Goal: Information Seeking & Learning: Learn about a topic

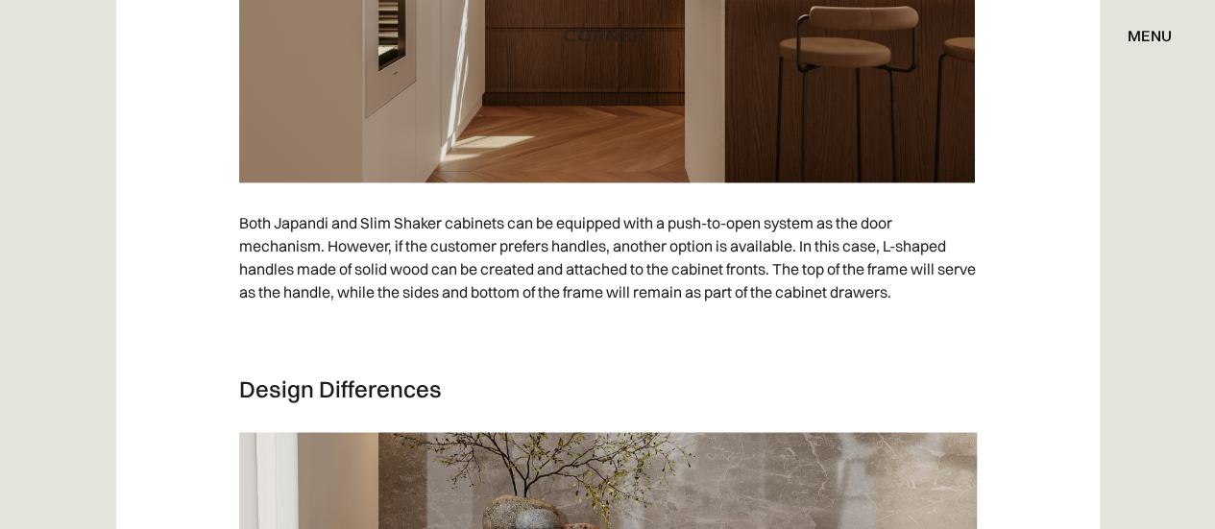
scroll to position [5051, 0]
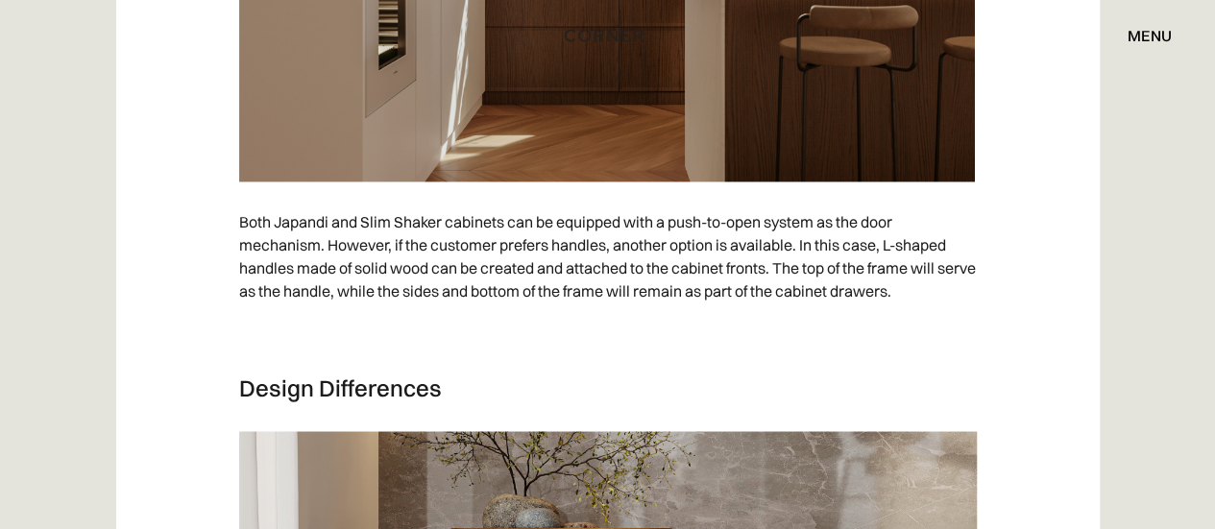
drag, startPoint x: 1229, startPoint y: 358, endPoint x: 634, endPoint y: 318, distance: 596.1
click at [634, 318] on p at bounding box center [608, 333] width 738 height 42
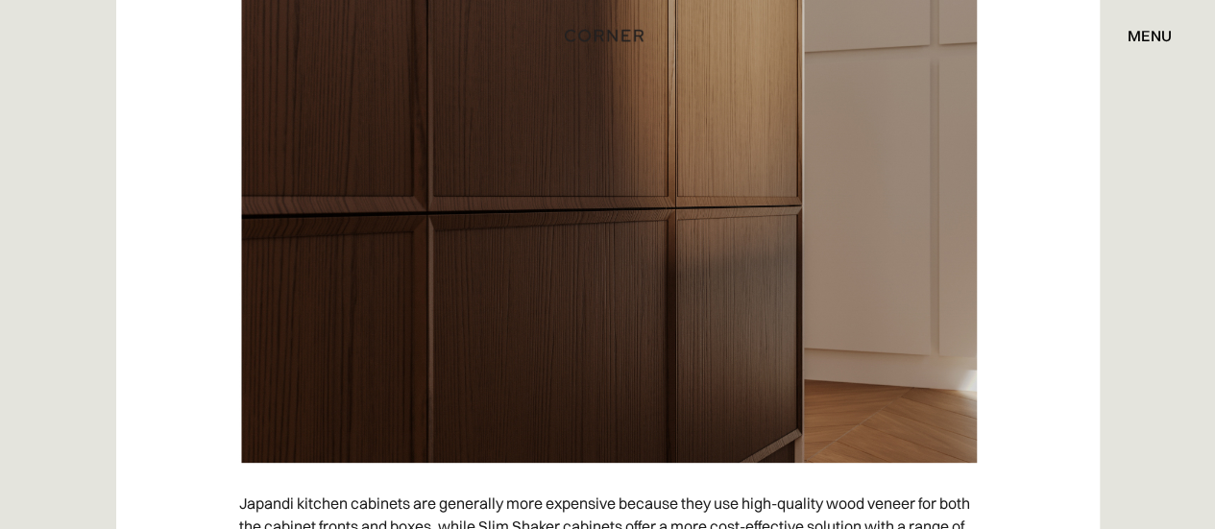
scroll to position [7450, 0]
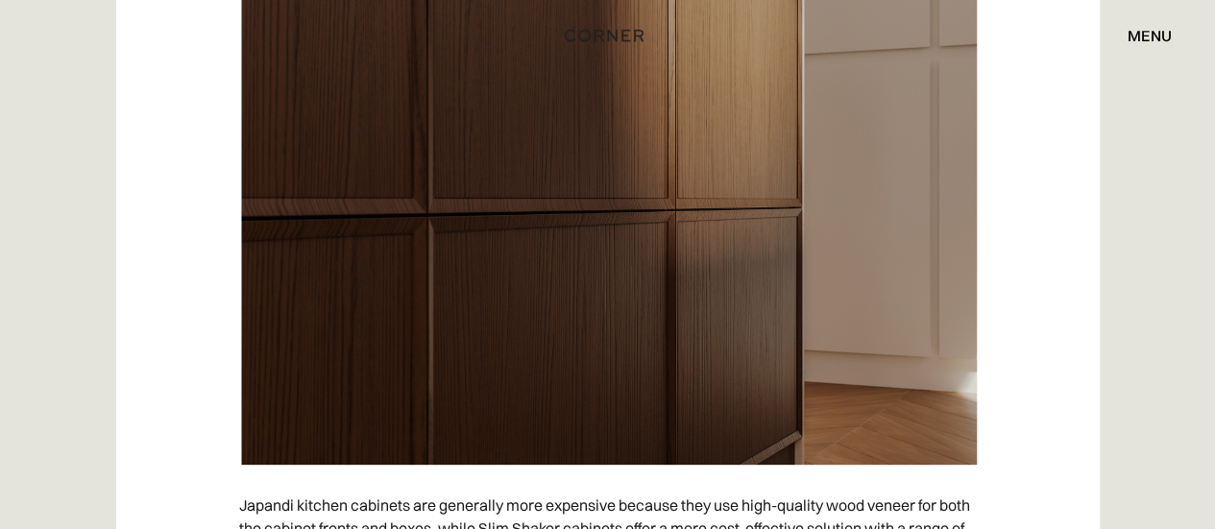
click at [1154, 36] on div "menu" at bounding box center [1150, 35] width 44 height 15
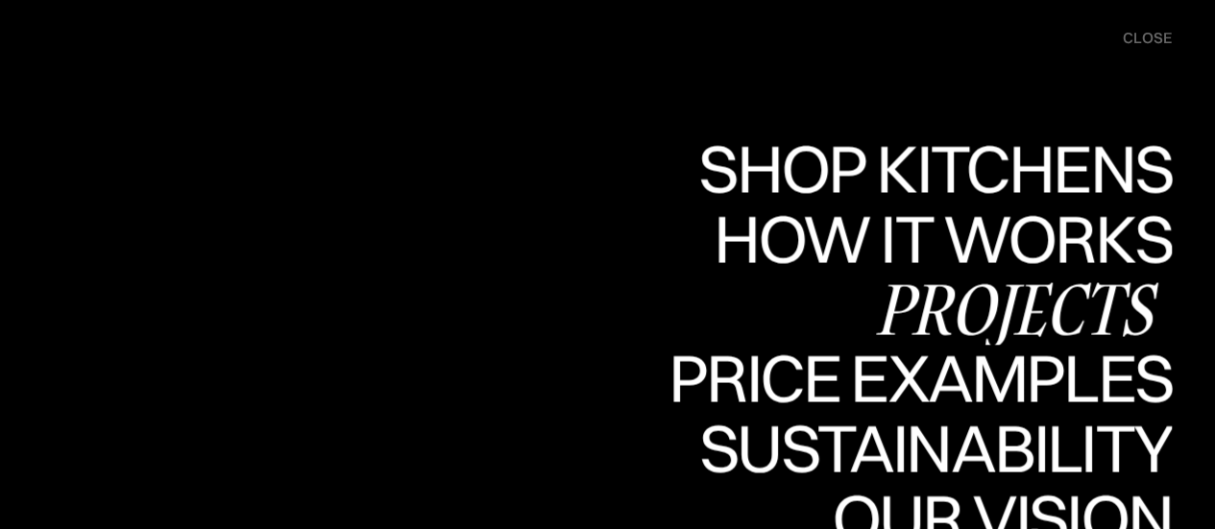
scroll to position [7958, 0]
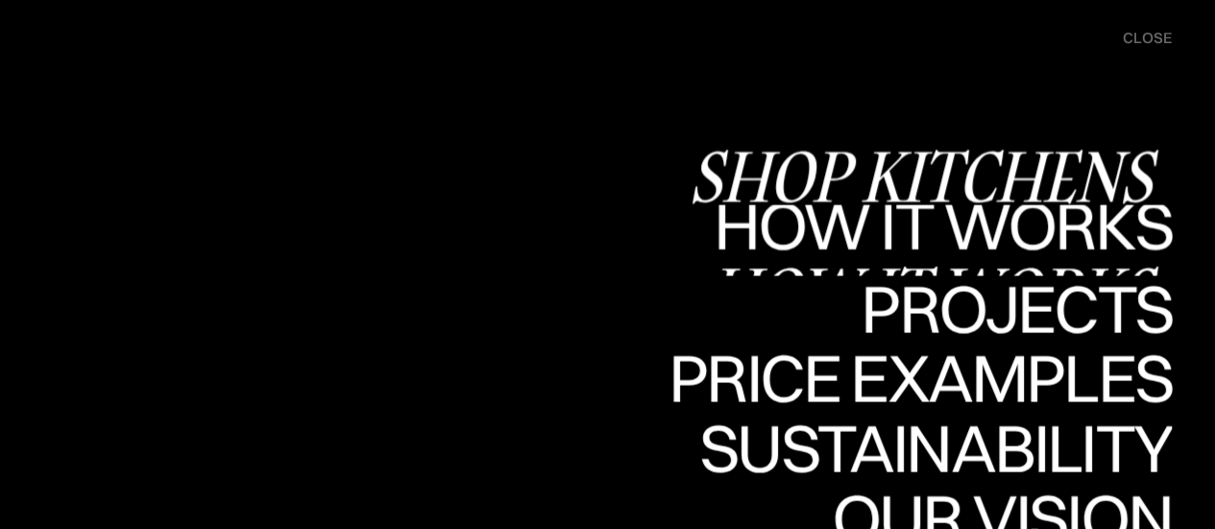
click at [1040, 178] on div "Shop Kitchens" at bounding box center [930, 175] width 483 height 67
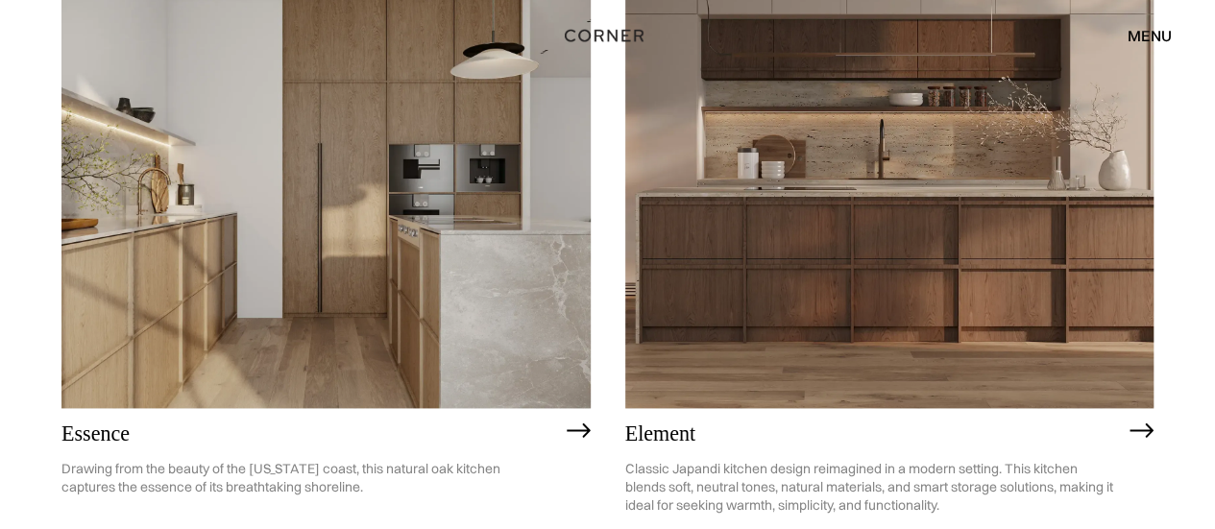
scroll to position [997, 0]
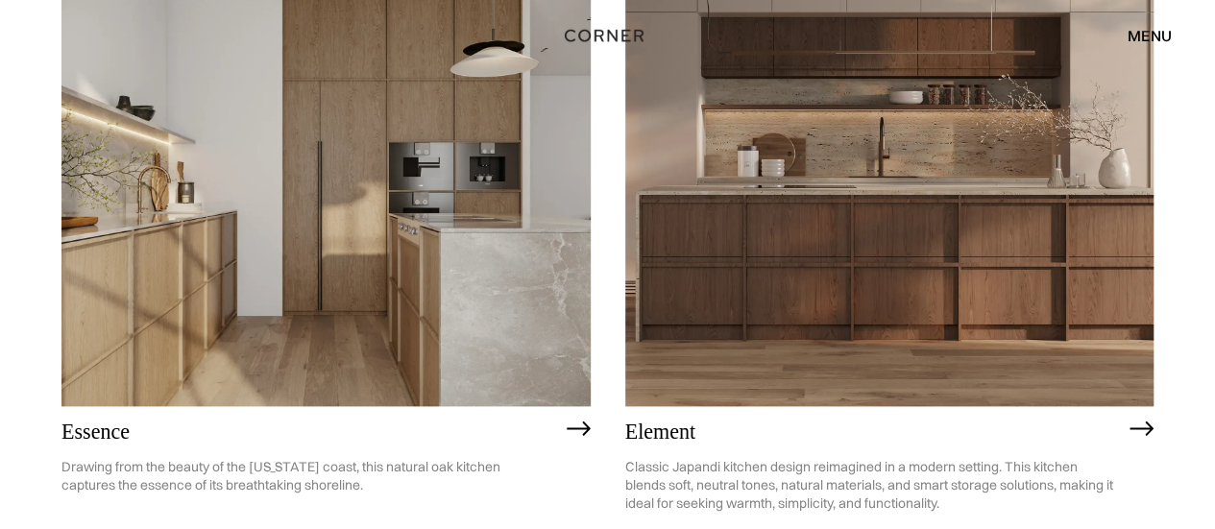
click at [448, 115] on img at bounding box center [325, 195] width 529 height 423
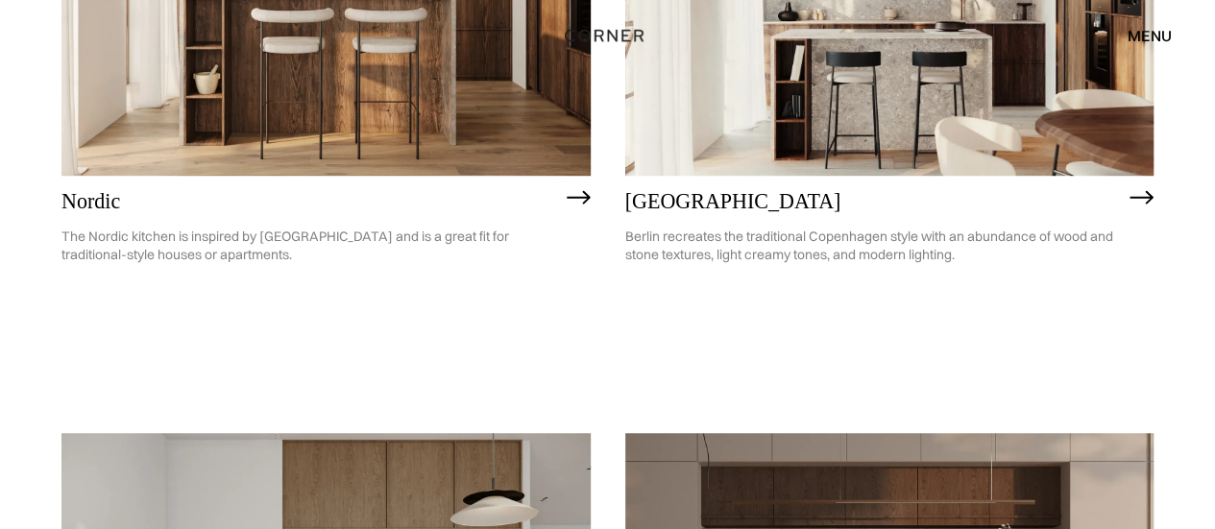
scroll to position [464, 0]
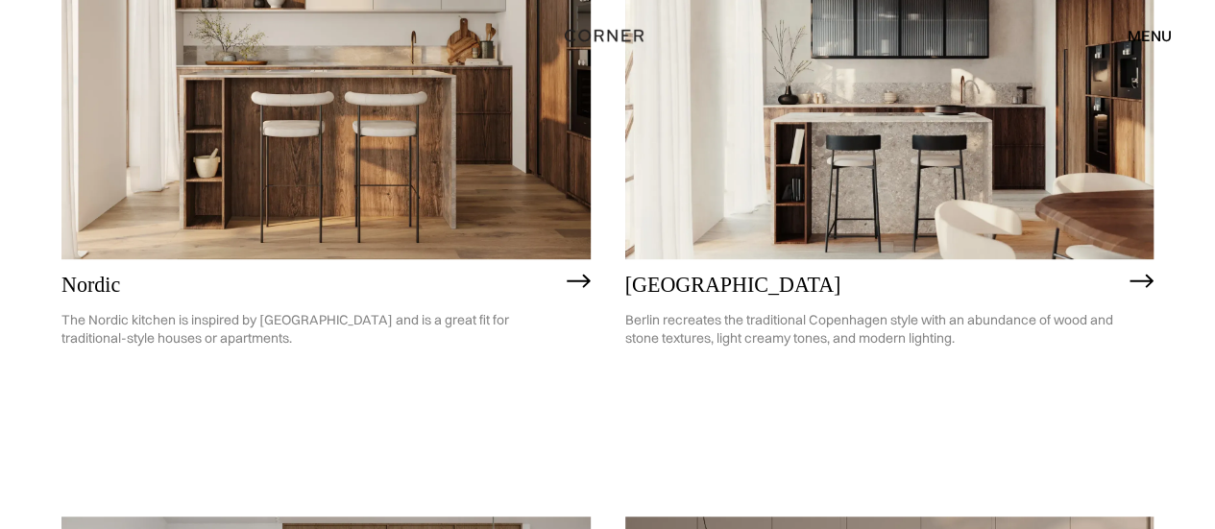
click at [79, 283] on h2 "Nordic" at bounding box center [309, 285] width 496 height 23
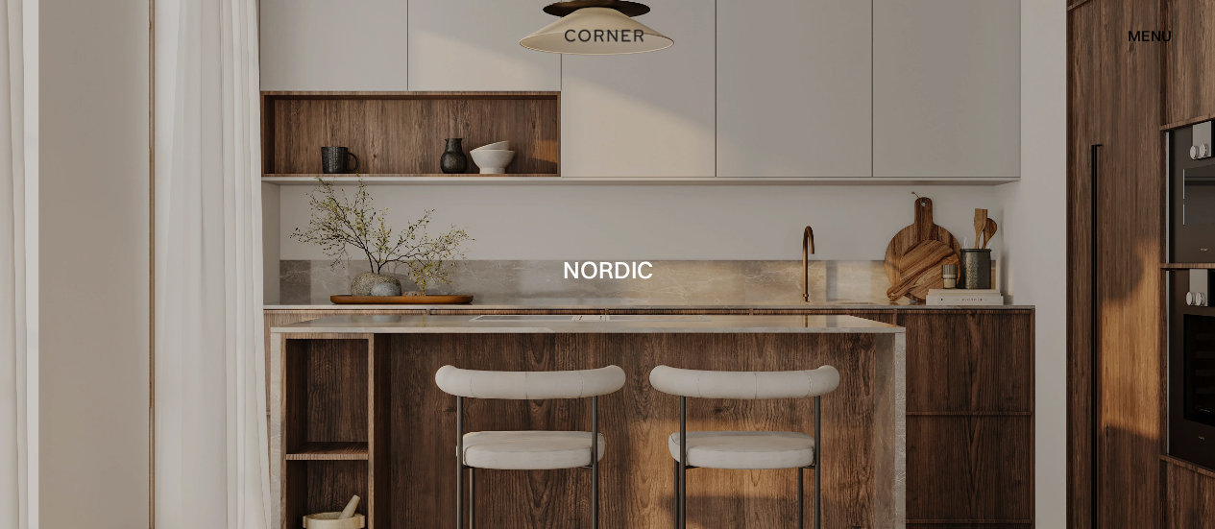
click at [1156, 36] on div "menu" at bounding box center [1150, 35] width 44 height 15
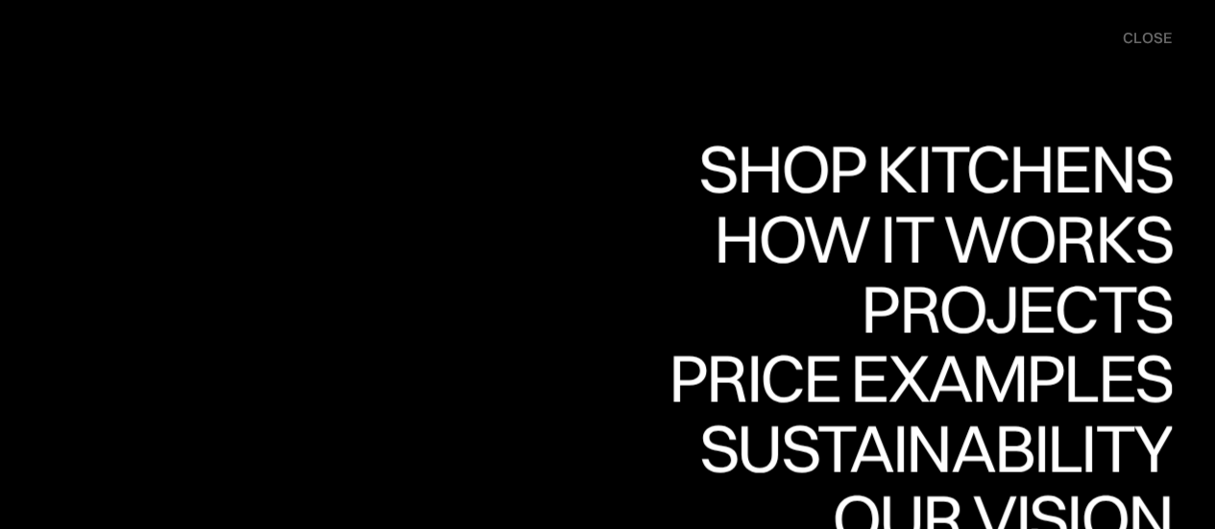
scroll to position [82, 0]
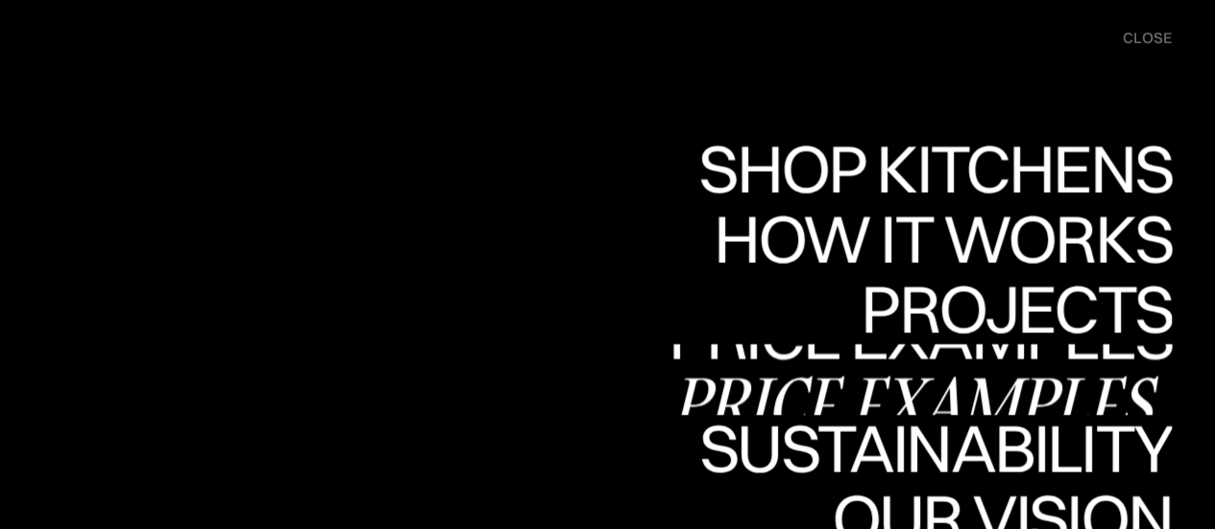
click at [718, 389] on div "Price examples" at bounding box center [920, 402] width 503 height 67
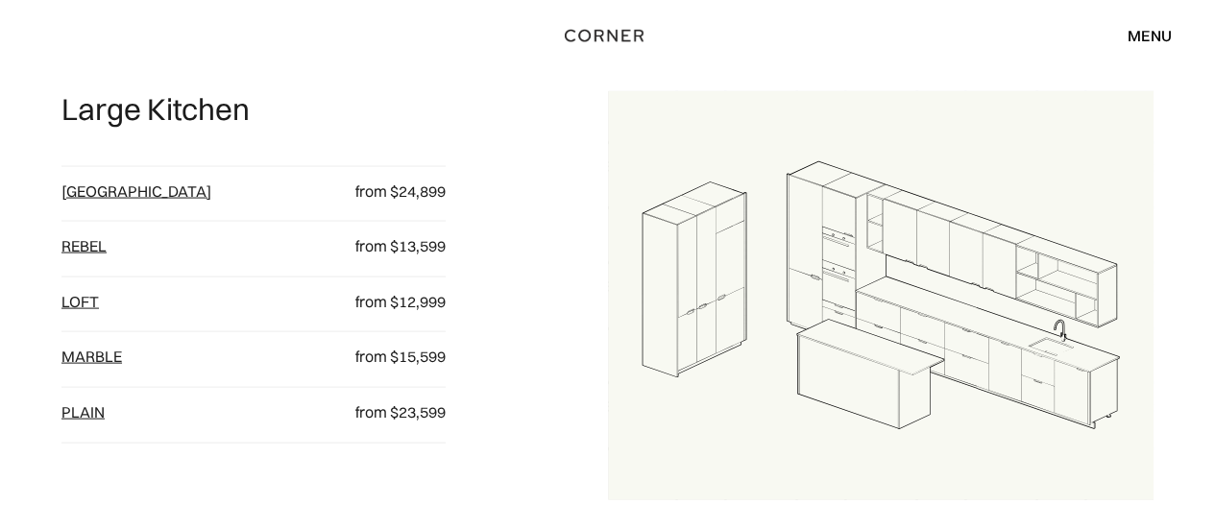
scroll to position [1852, 0]
click at [89, 193] on link "[GEOGRAPHIC_DATA]" at bounding box center [136, 190] width 150 height 19
click at [92, 248] on link "Rebel" at bounding box center [83, 244] width 45 height 19
click at [90, 414] on link "plain" at bounding box center [82, 411] width 43 height 19
click at [1159, 41] on div "menu" at bounding box center [1150, 35] width 44 height 15
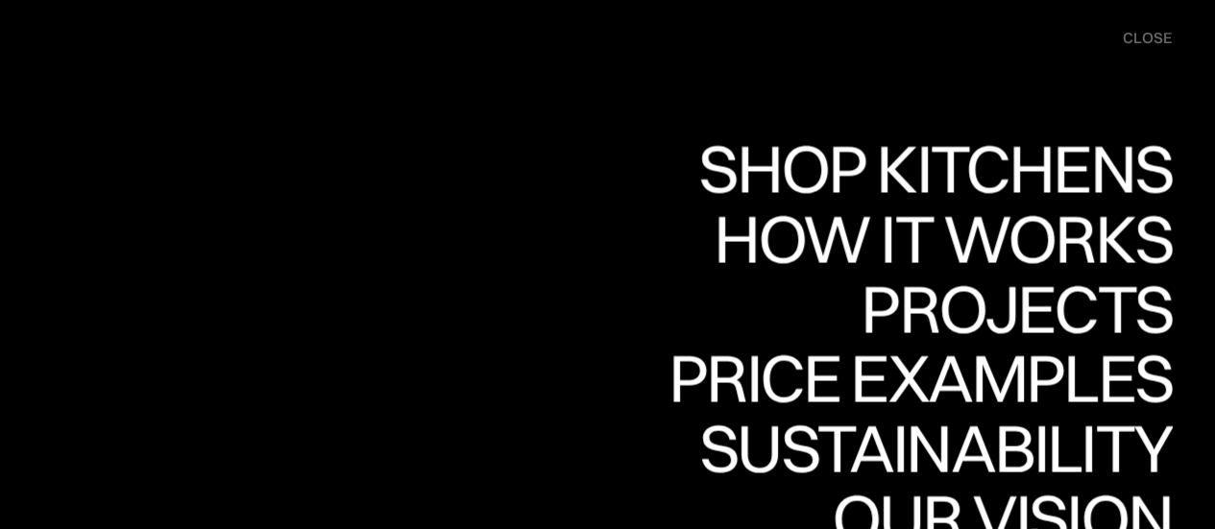
scroll to position [2529, 0]
click at [1153, 38] on div "close" at bounding box center [1147, 38] width 49 height 21
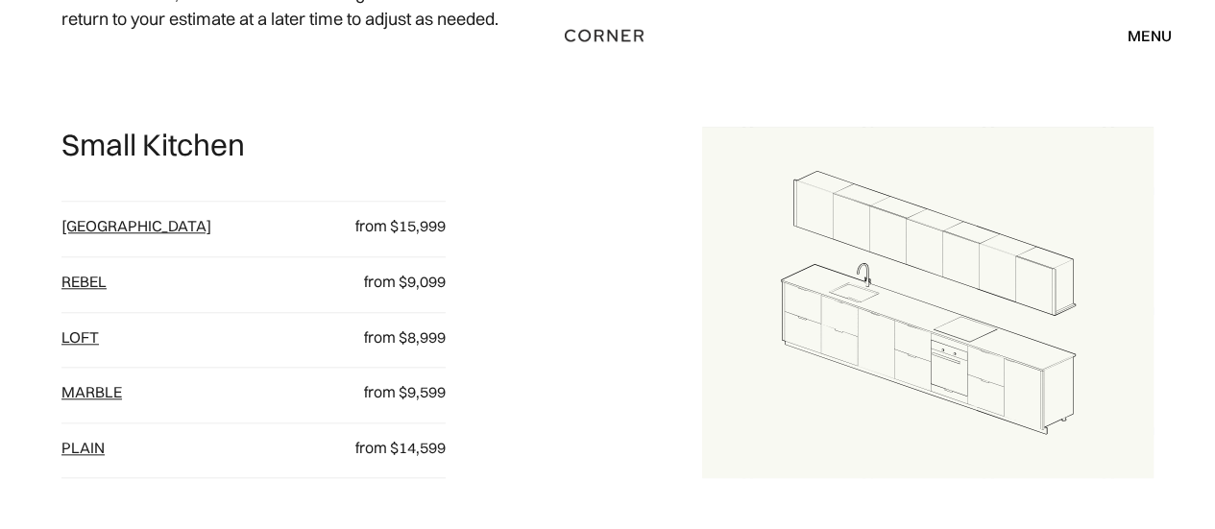
scroll to position [0, 0]
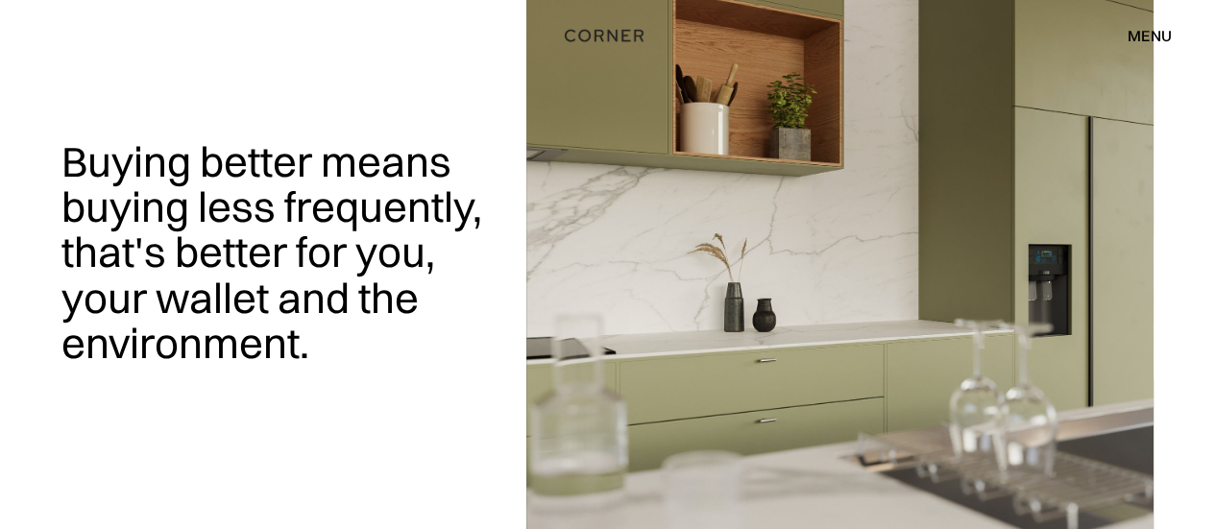
click at [1138, 37] on div "menu" at bounding box center [1150, 35] width 44 height 15
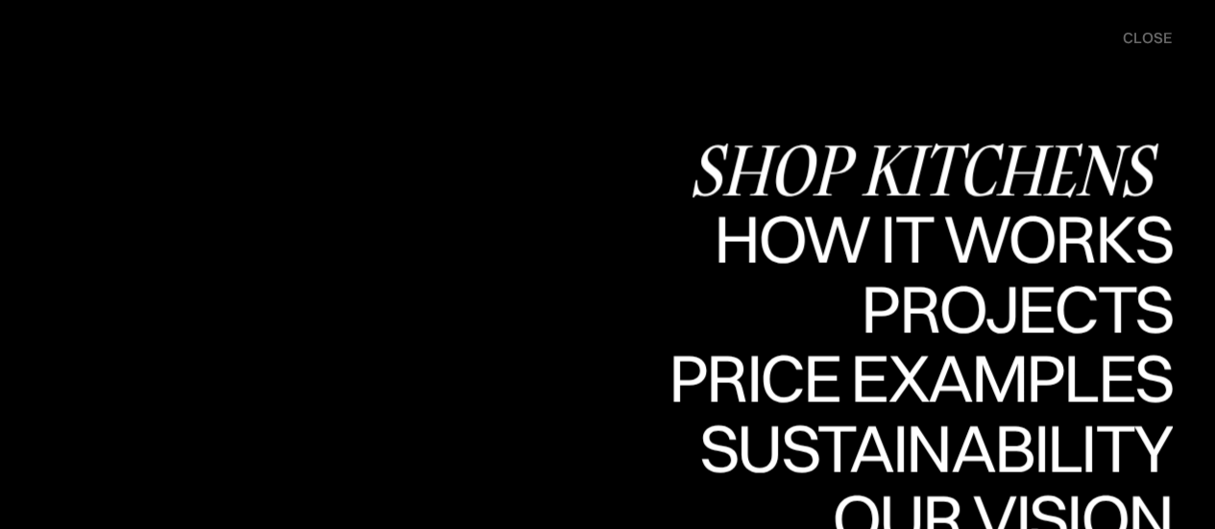
click at [1018, 166] on div "Shop Kitchens" at bounding box center [930, 169] width 483 height 67
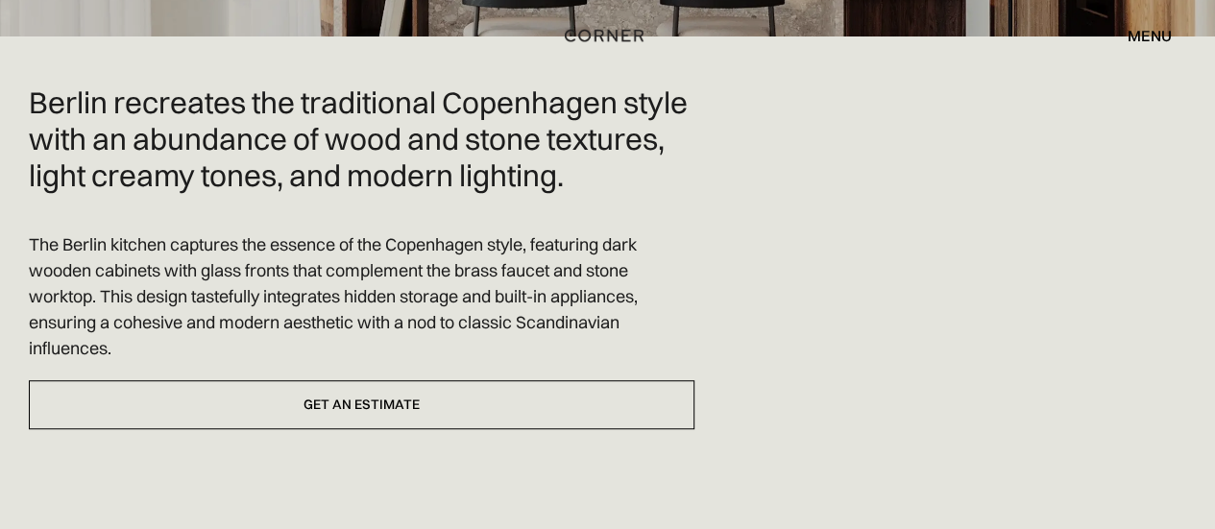
scroll to position [500, 0]
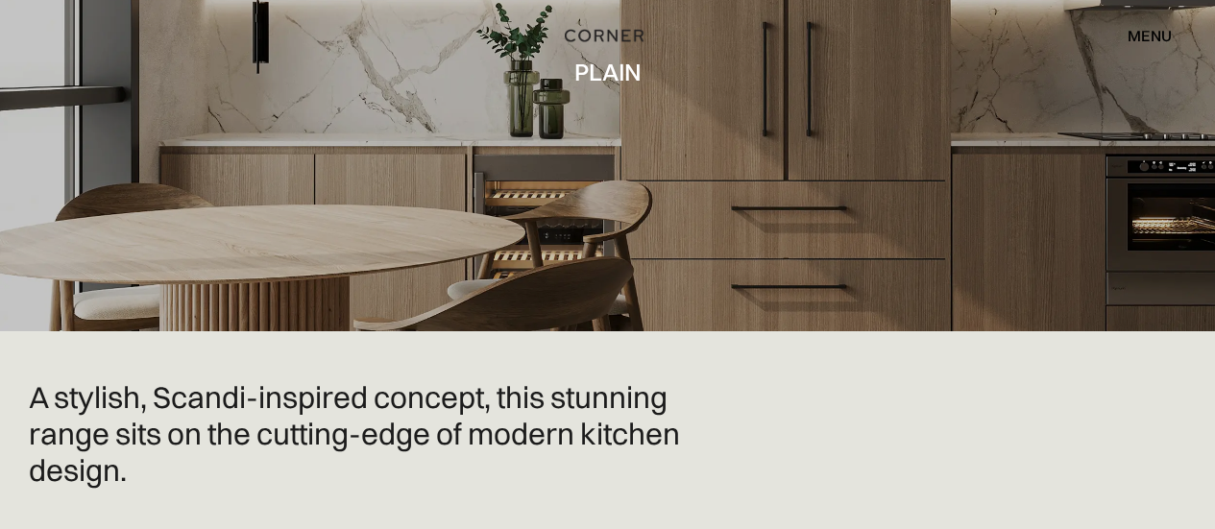
scroll to position [208, 0]
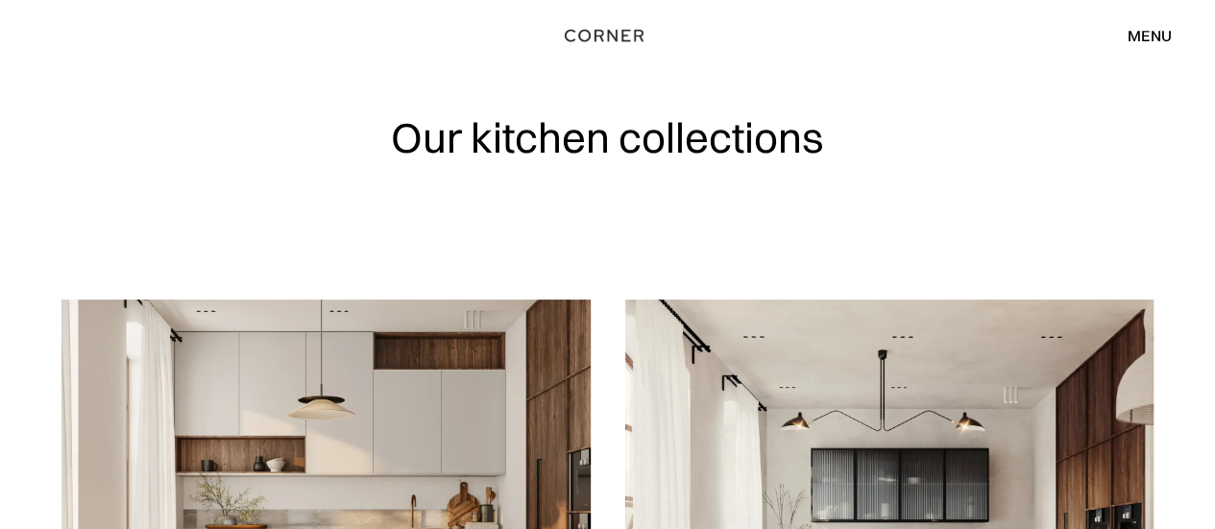
click at [908, 214] on div "Our kitchen collections" at bounding box center [607, 150] width 1092 height 300
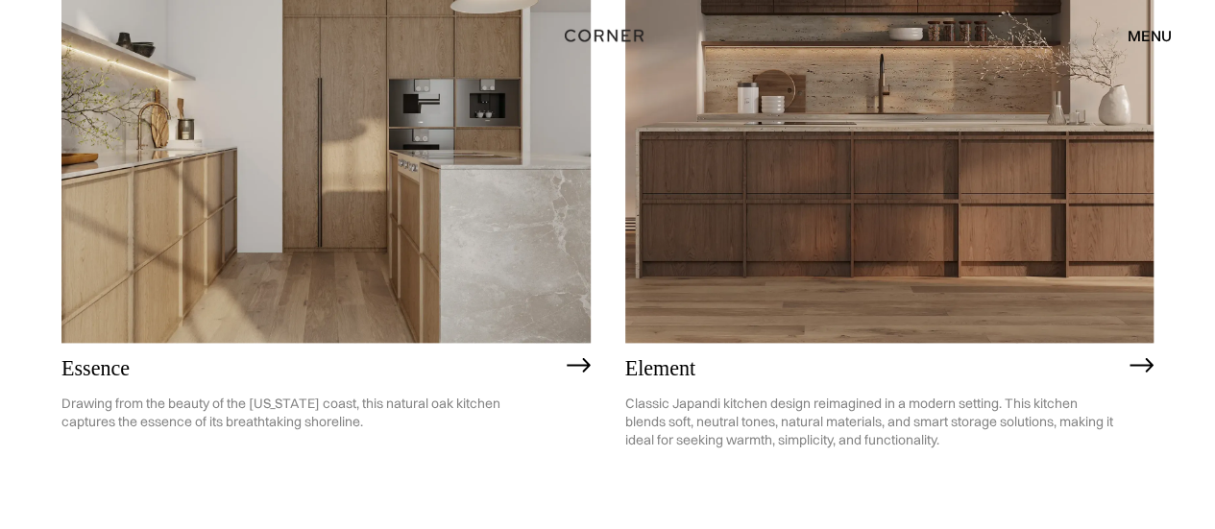
scroll to position [1062, 0]
click at [257, 176] on img at bounding box center [325, 130] width 529 height 423
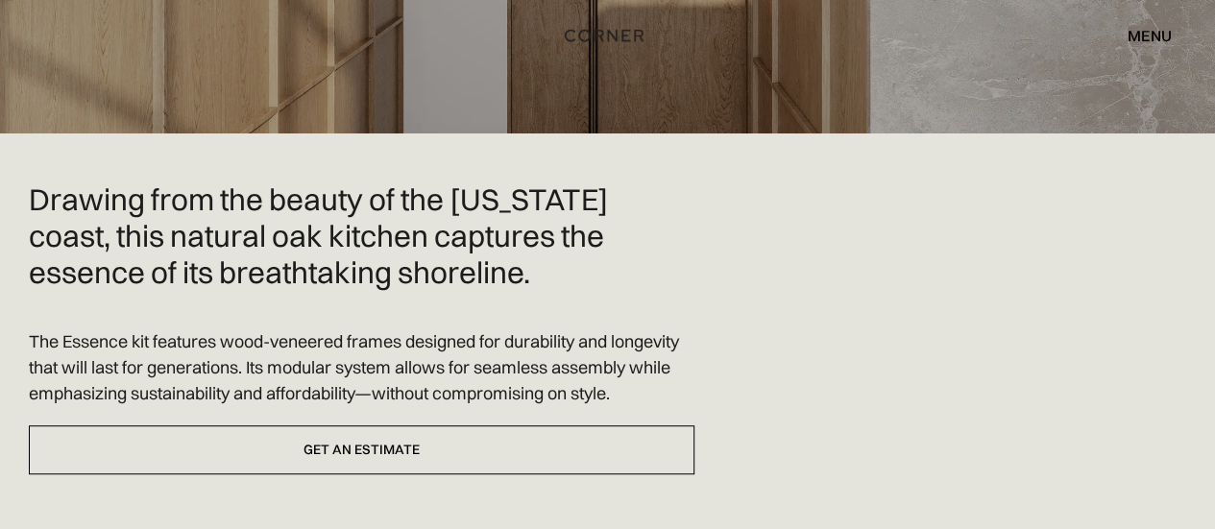
scroll to position [398, 0]
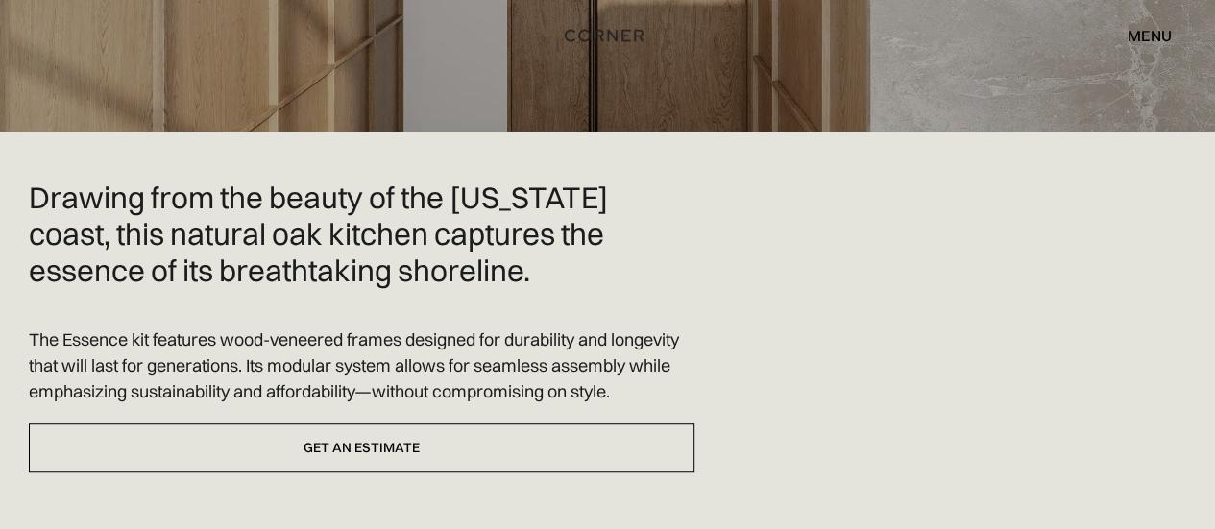
click at [1150, 43] on div "menu" at bounding box center [1150, 35] width 44 height 15
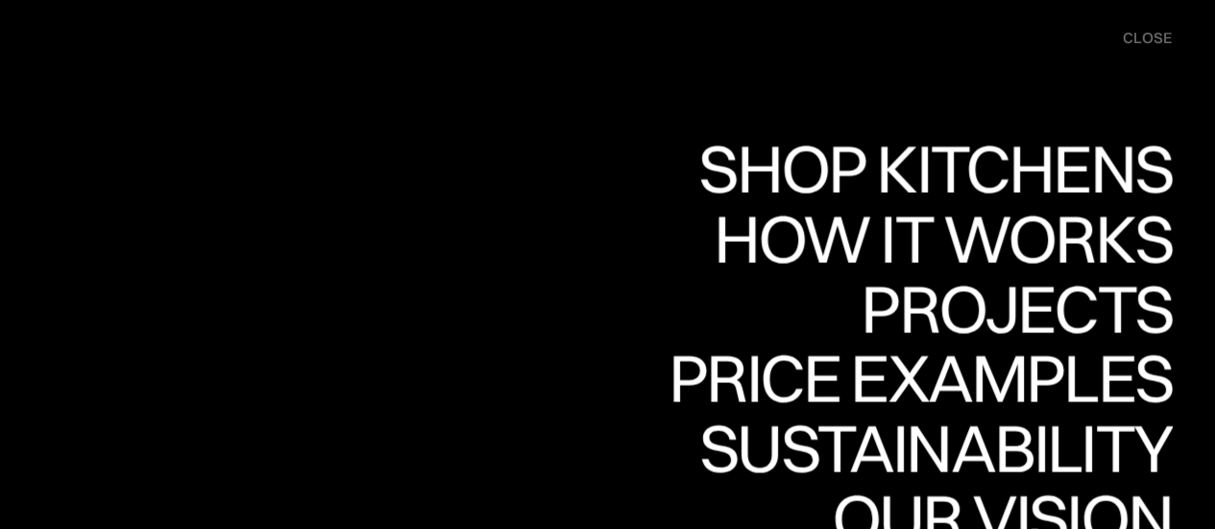
click at [1166, 35] on div "close" at bounding box center [1147, 38] width 49 height 21
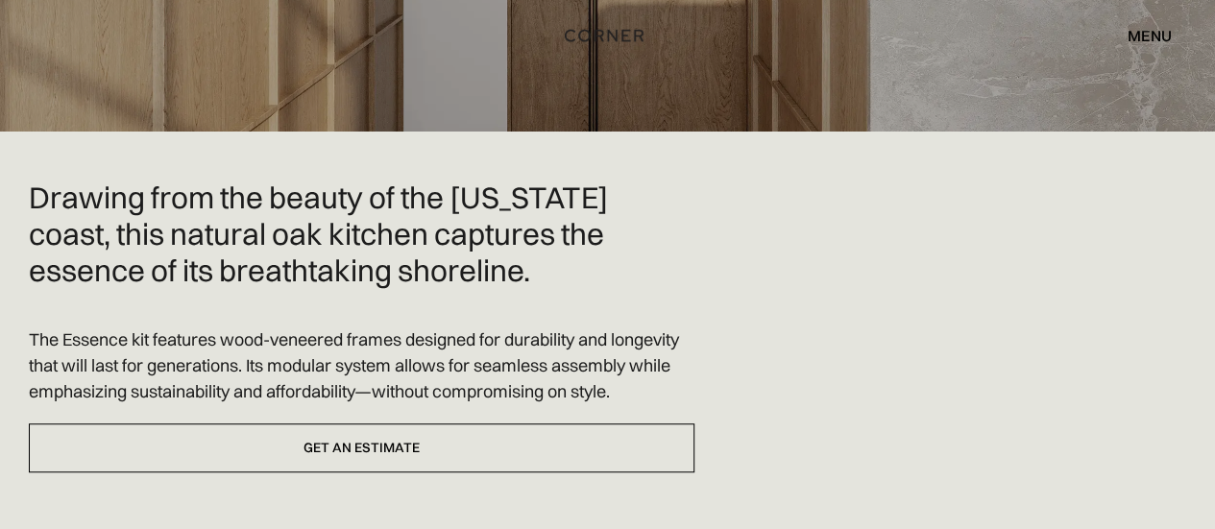
scroll to position [0, 0]
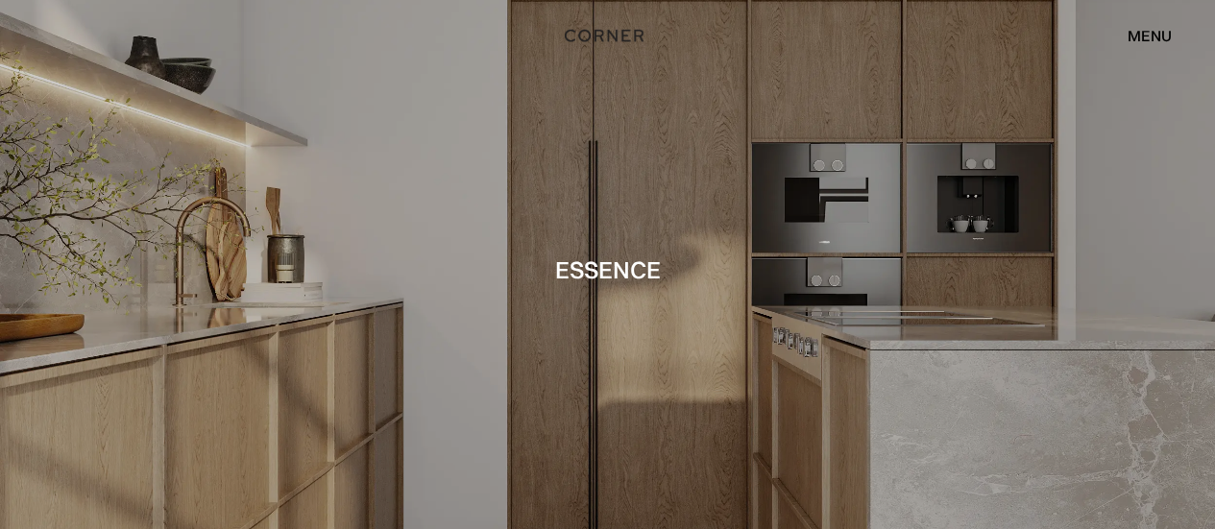
click at [1142, 43] on div "menu" at bounding box center [1150, 35] width 44 height 15
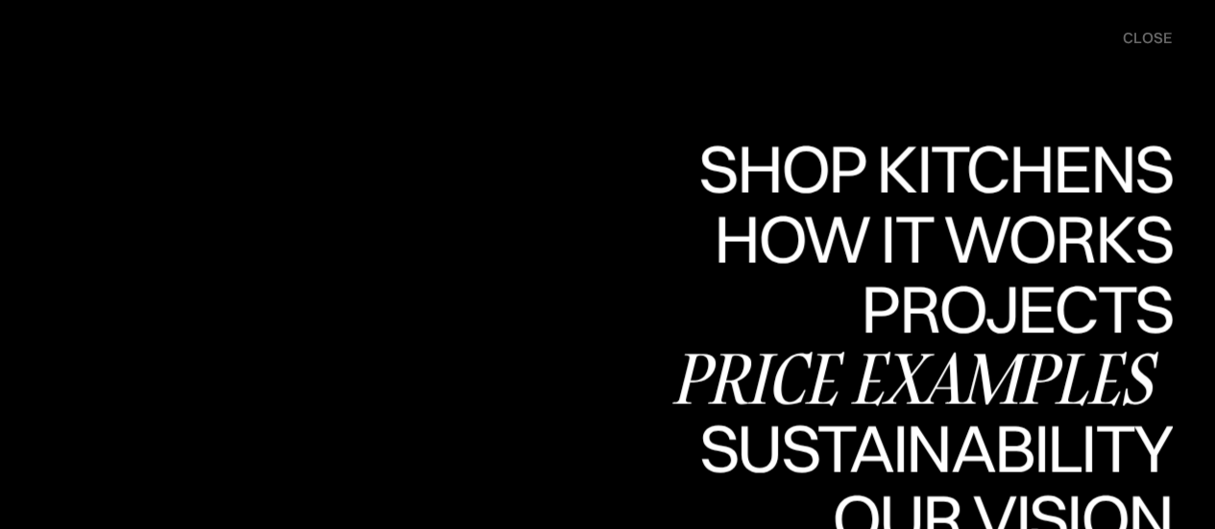
click at [1065, 402] on div "Price examples" at bounding box center [920, 378] width 503 height 67
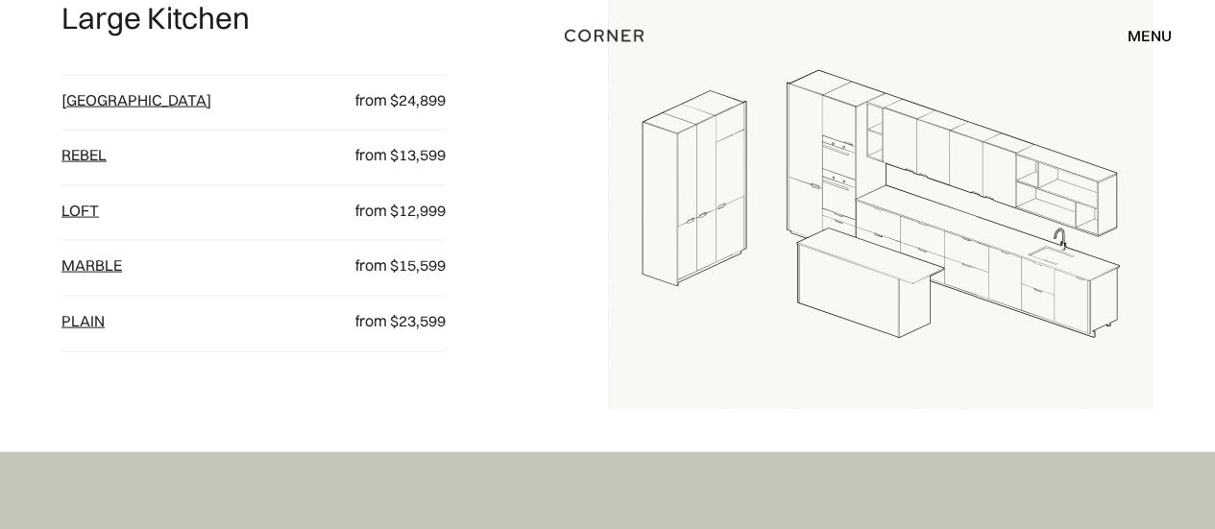
scroll to position [1945, 0]
click at [92, 99] on link "[GEOGRAPHIC_DATA]" at bounding box center [136, 97] width 150 height 19
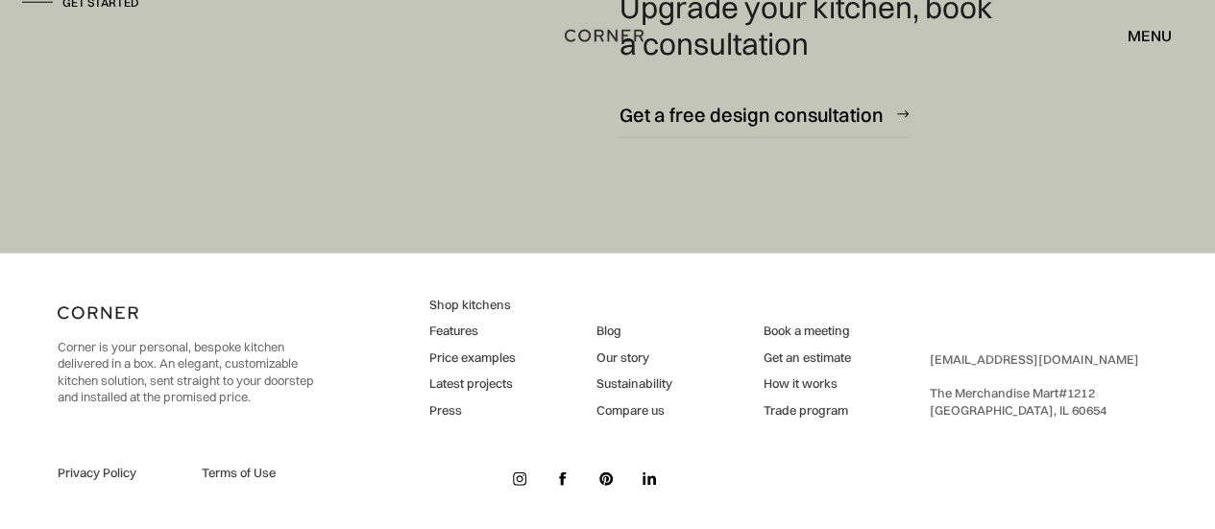
scroll to position [2529, 0]
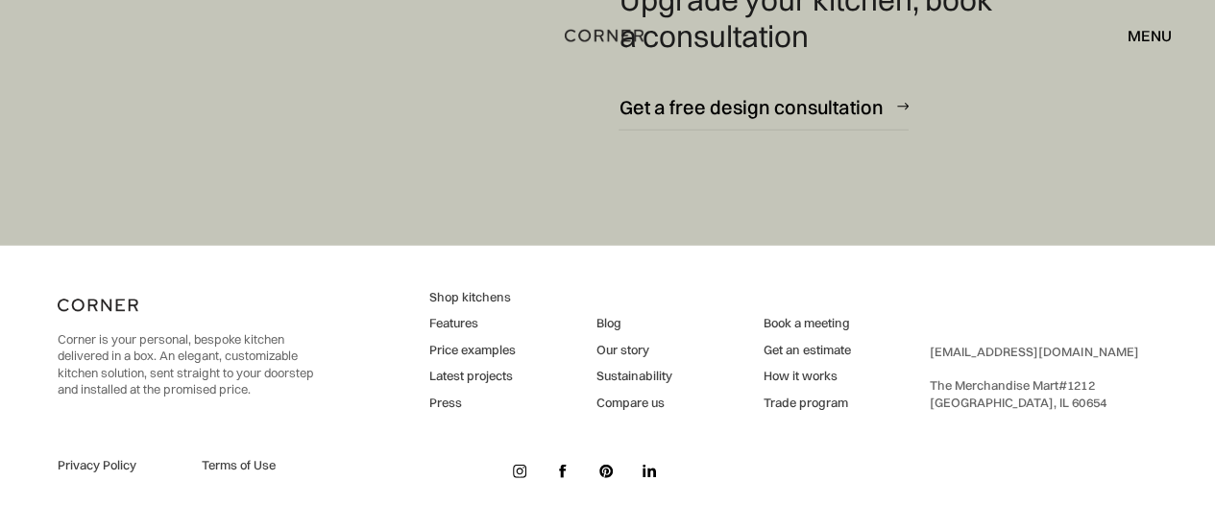
click at [639, 351] on link "Our story" at bounding box center [634, 350] width 76 height 17
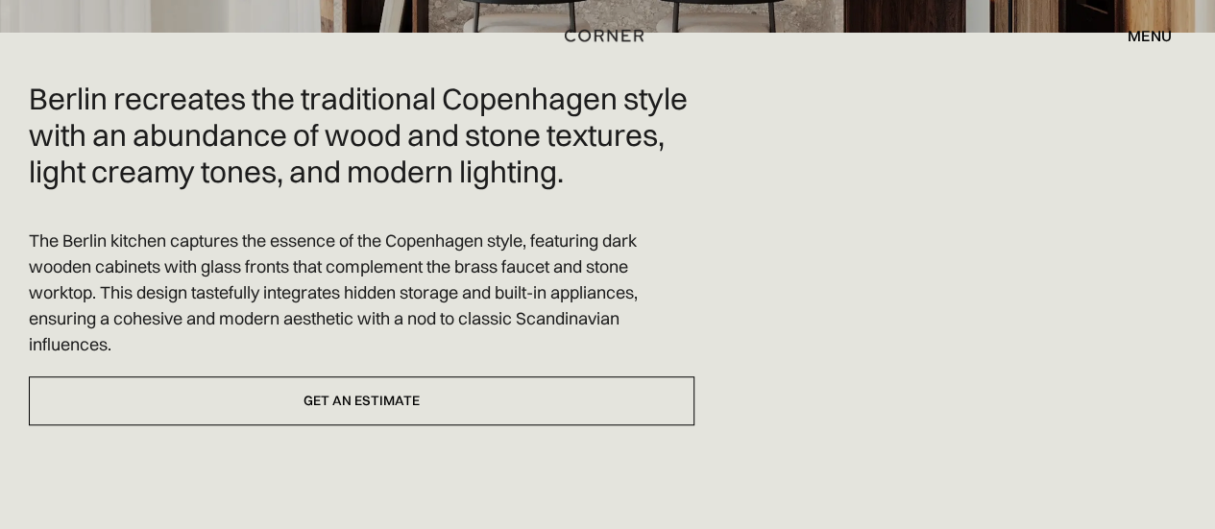
scroll to position [500, 0]
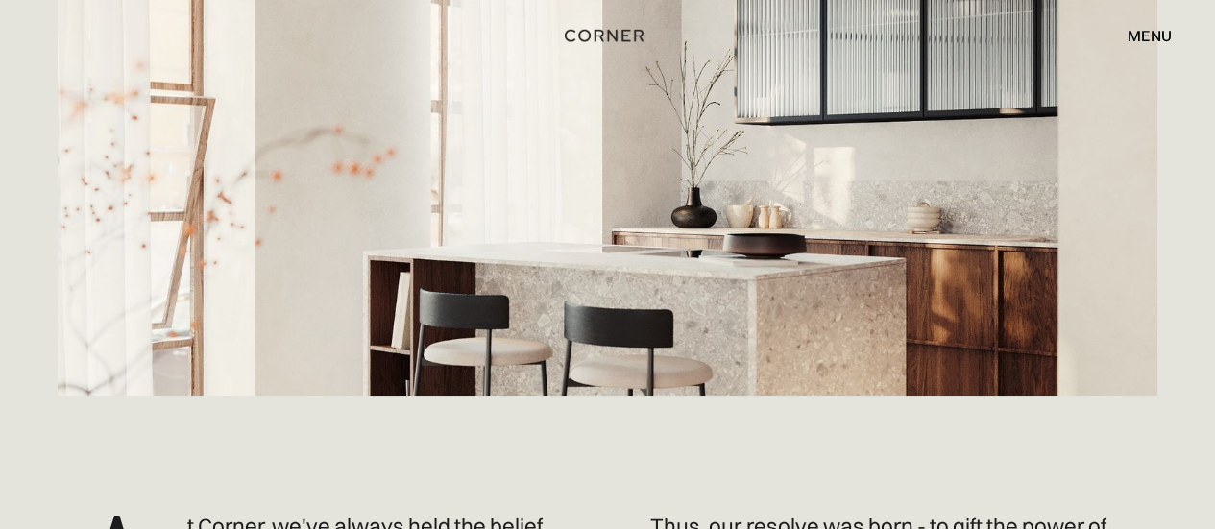
scroll to position [391, 0]
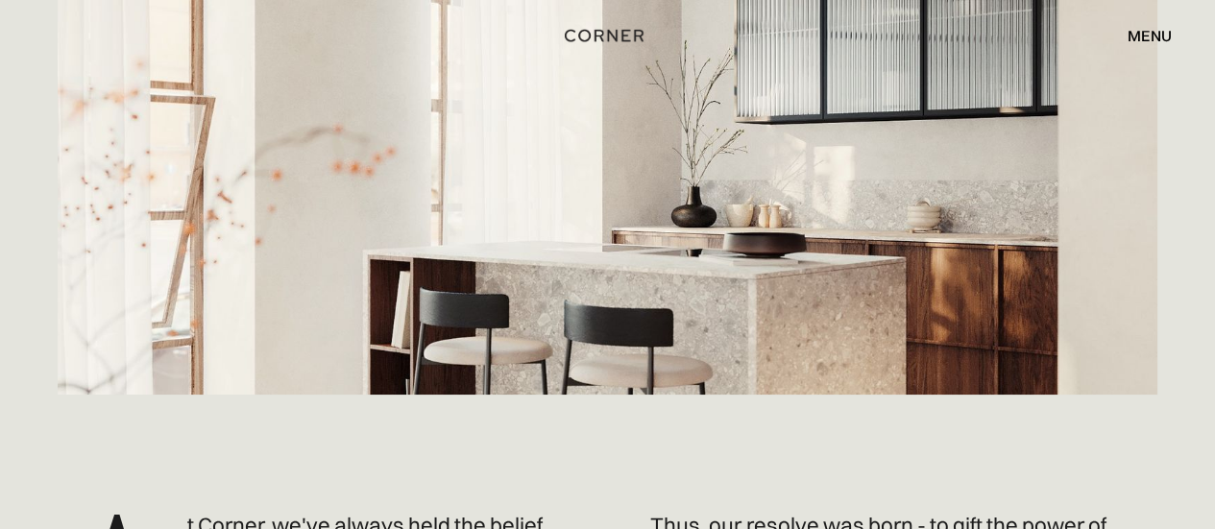
click at [1141, 52] on div "Shop Kitchens Shop Kitchens How it works How it works Projects Projects Price e…" at bounding box center [607, 35] width 1215 height 71
click at [1149, 37] on div "menu" at bounding box center [1150, 35] width 44 height 15
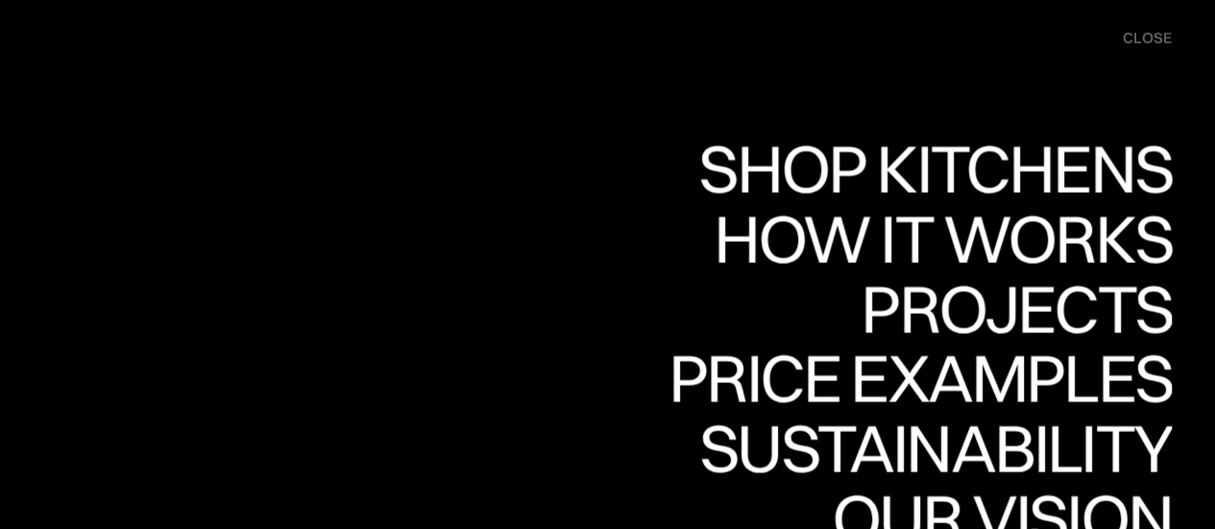
scroll to position [612, 0]
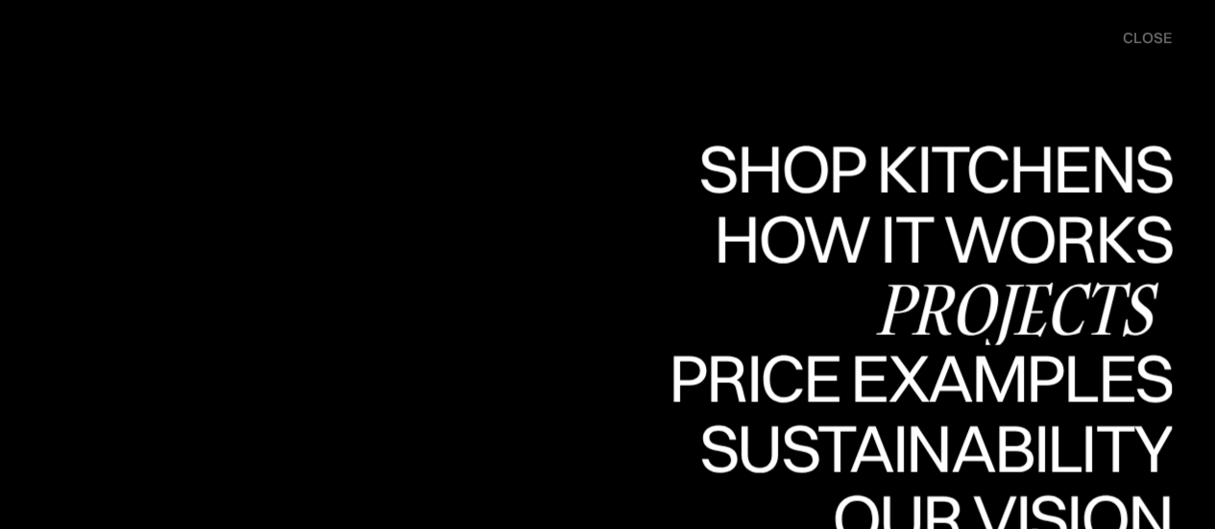
click at [1041, 303] on div "Projects" at bounding box center [1016, 308] width 311 height 67
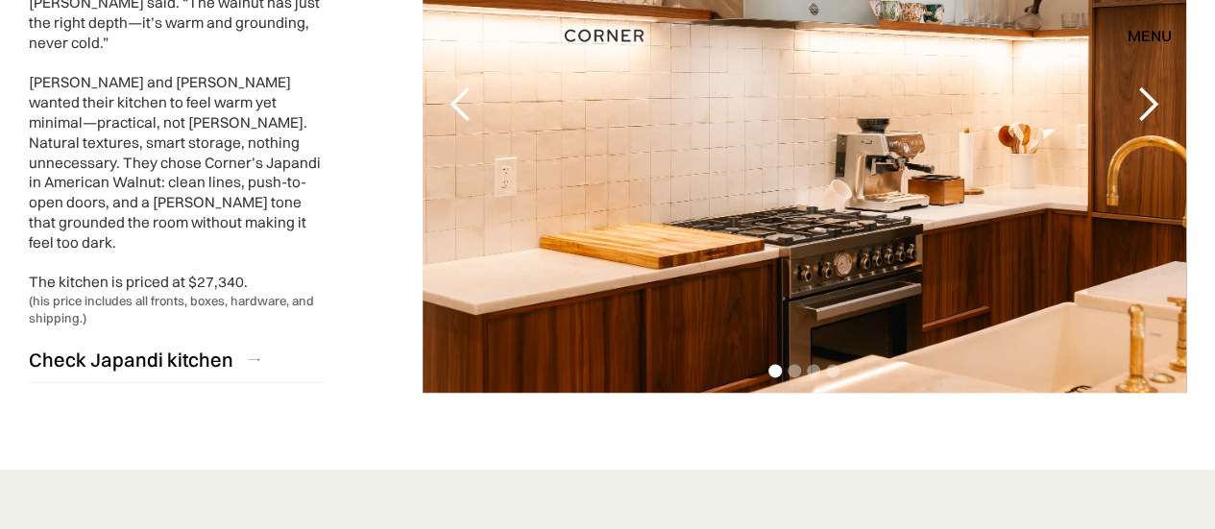
scroll to position [4737, 0]
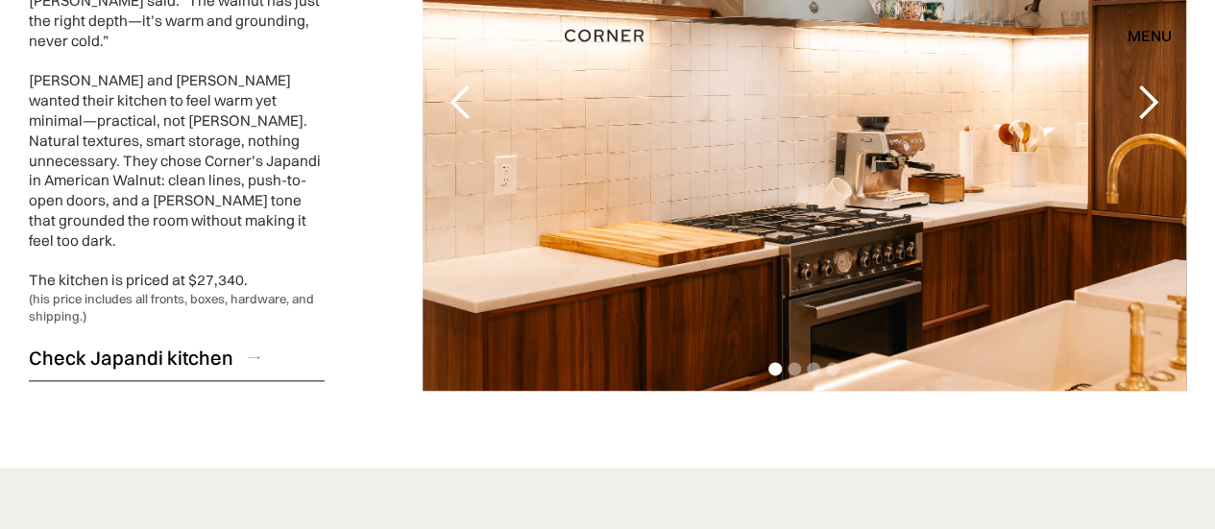
click at [190, 345] on div "Check Japandi kitchen" at bounding box center [131, 358] width 205 height 26
